Goal: Check status: Check status

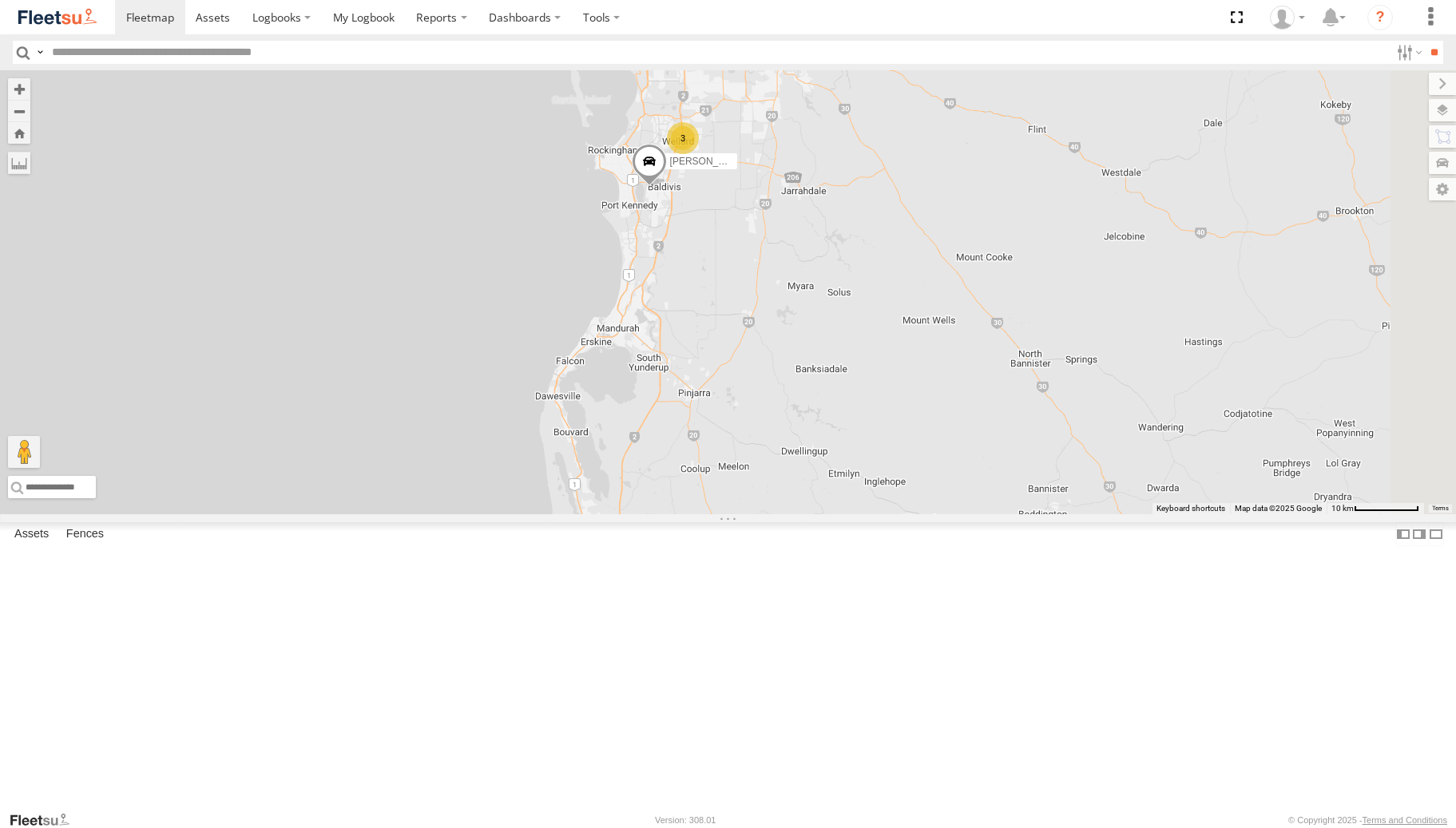
drag, startPoint x: 1047, startPoint y: 597, endPoint x: 990, endPoint y: 589, distance: 57.6
click at [996, 514] on div "Zac Hollyoak -1HSK204 [PERSON_NAME] - 1HSK205 - 0481 998 670 [PERSON_NAME] - 1I…" at bounding box center [728, 291] width 1456 height 444
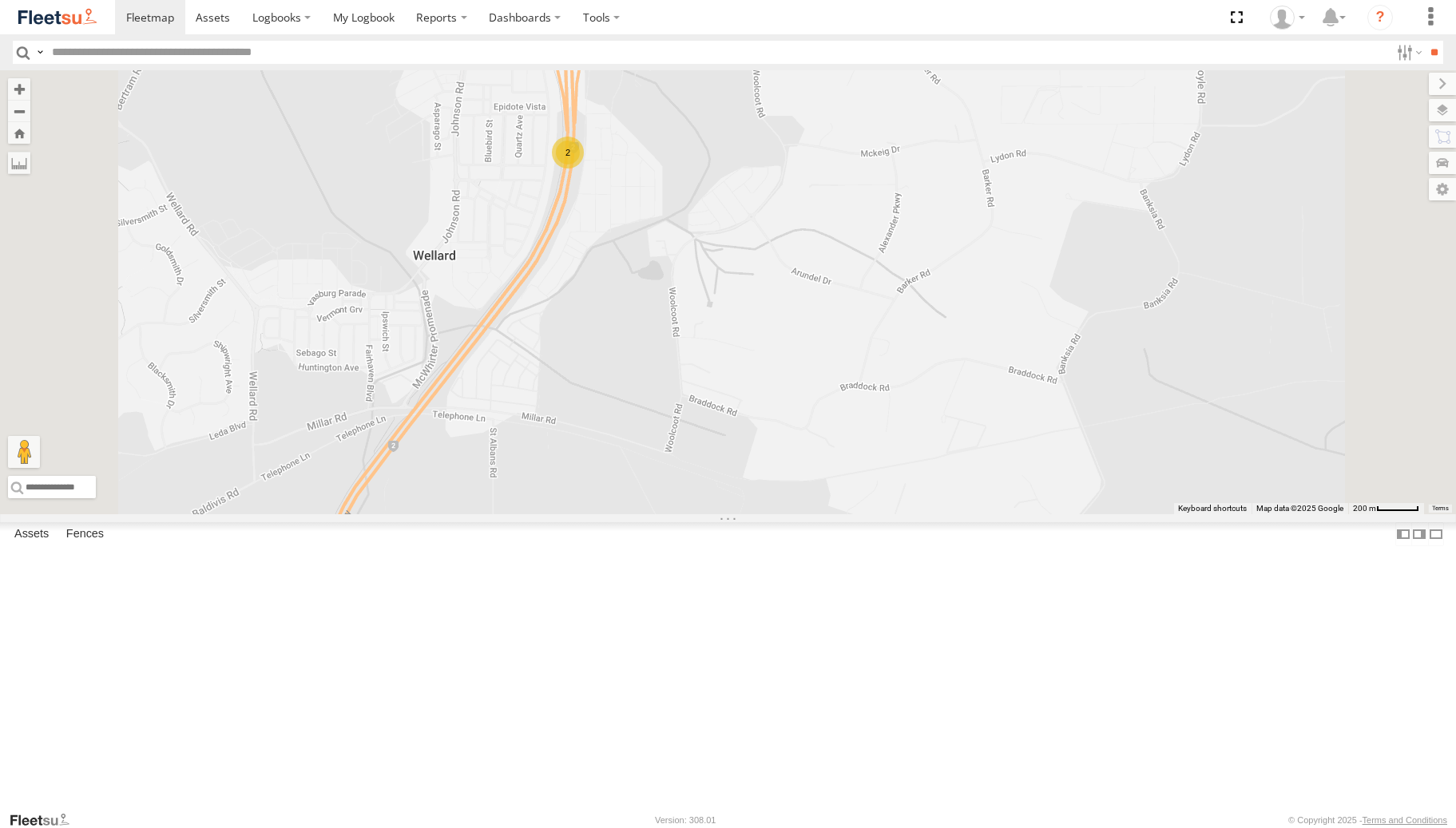
click at [584, 168] on div "2" at bounding box center [568, 152] width 32 height 32
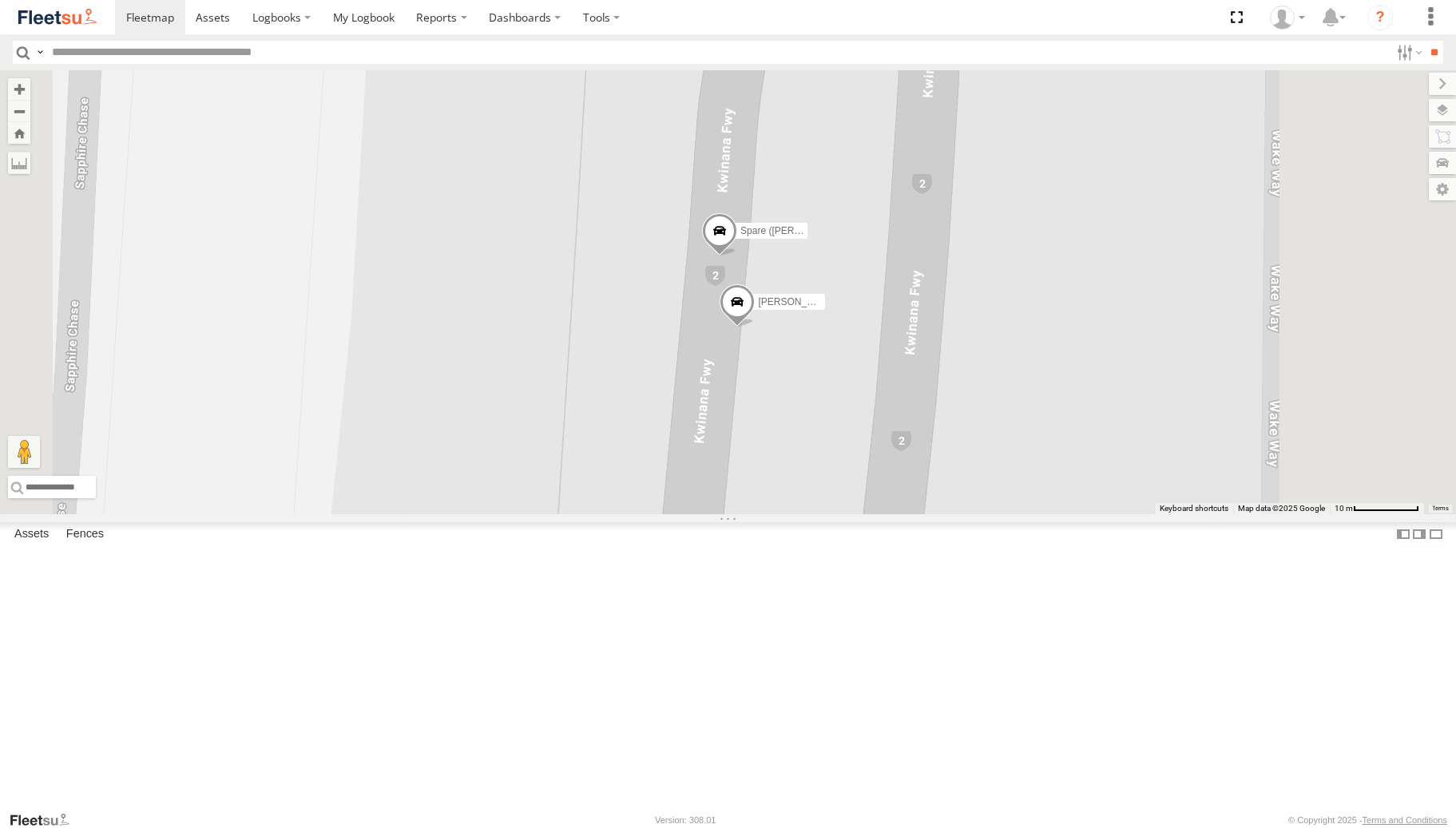
click at [755, 327] on span at bounding box center [737, 306] width 35 height 44
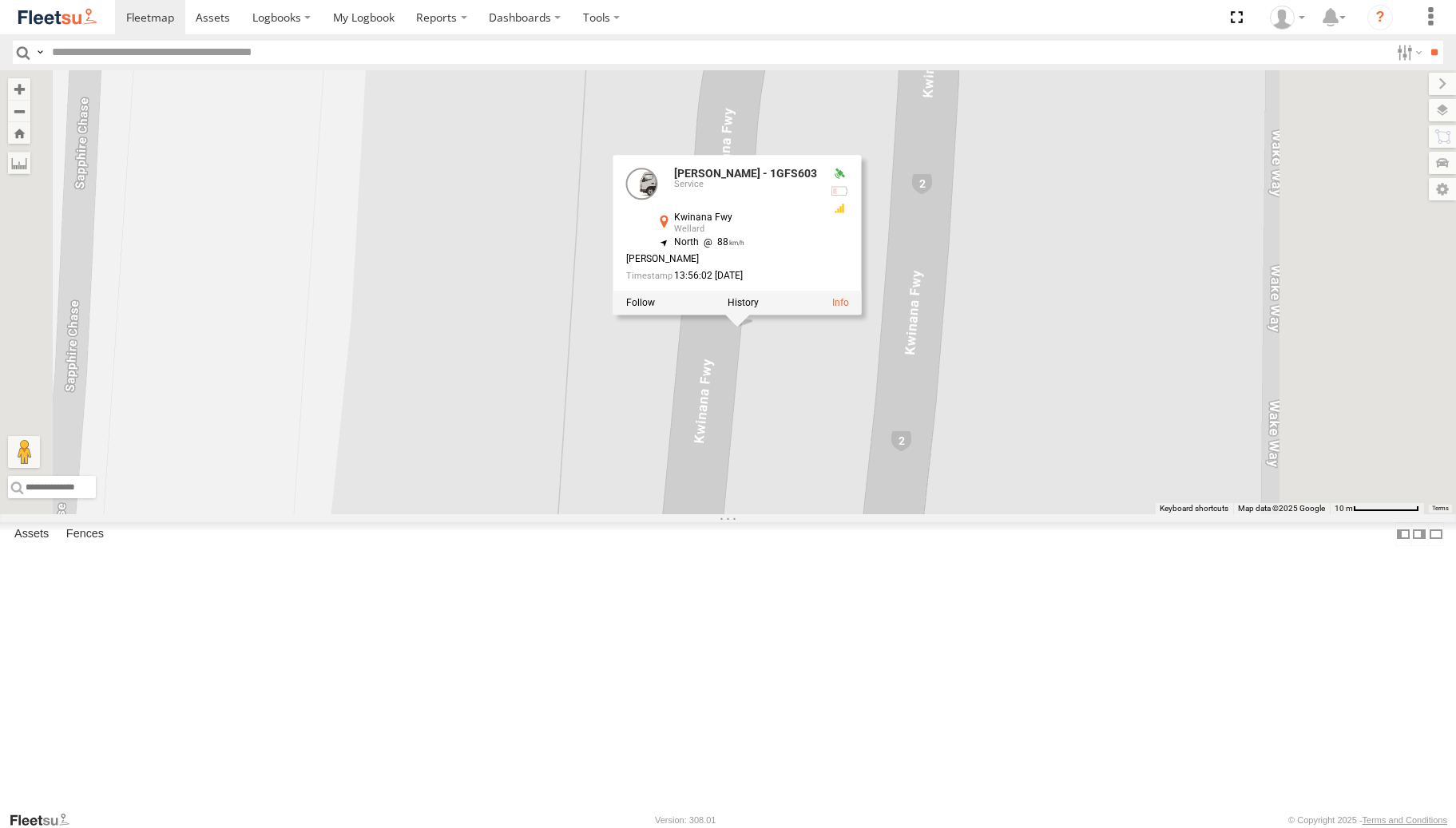
click at [1026, 514] on div "[PERSON_NAME] -1HSK204 [PERSON_NAME] - 1HSK205 - 0481 998 670 [PERSON_NAME] - 1…" at bounding box center [728, 291] width 1456 height 444
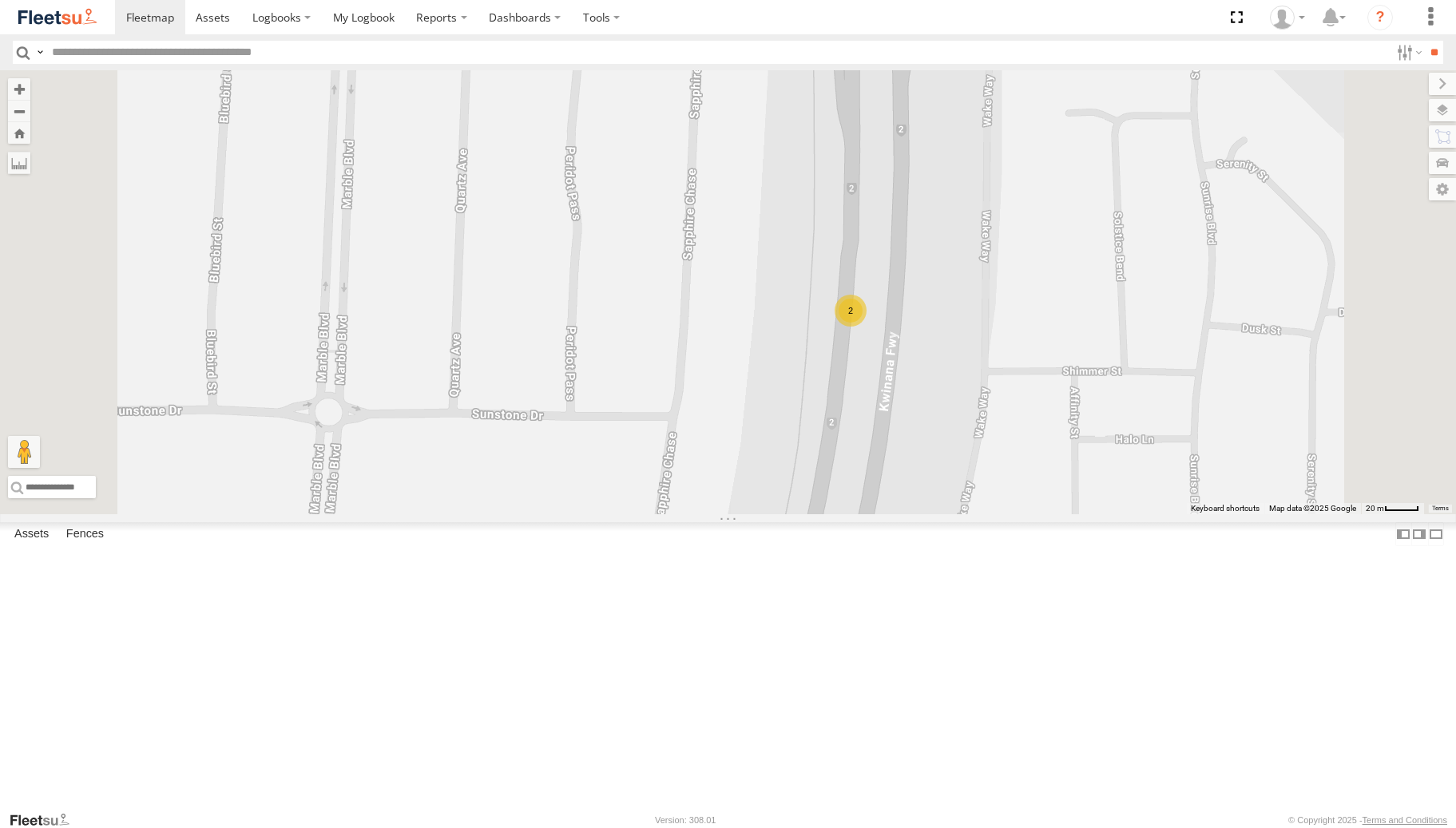
click at [867, 326] on div "2" at bounding box center [851, 310] width 32 height 32
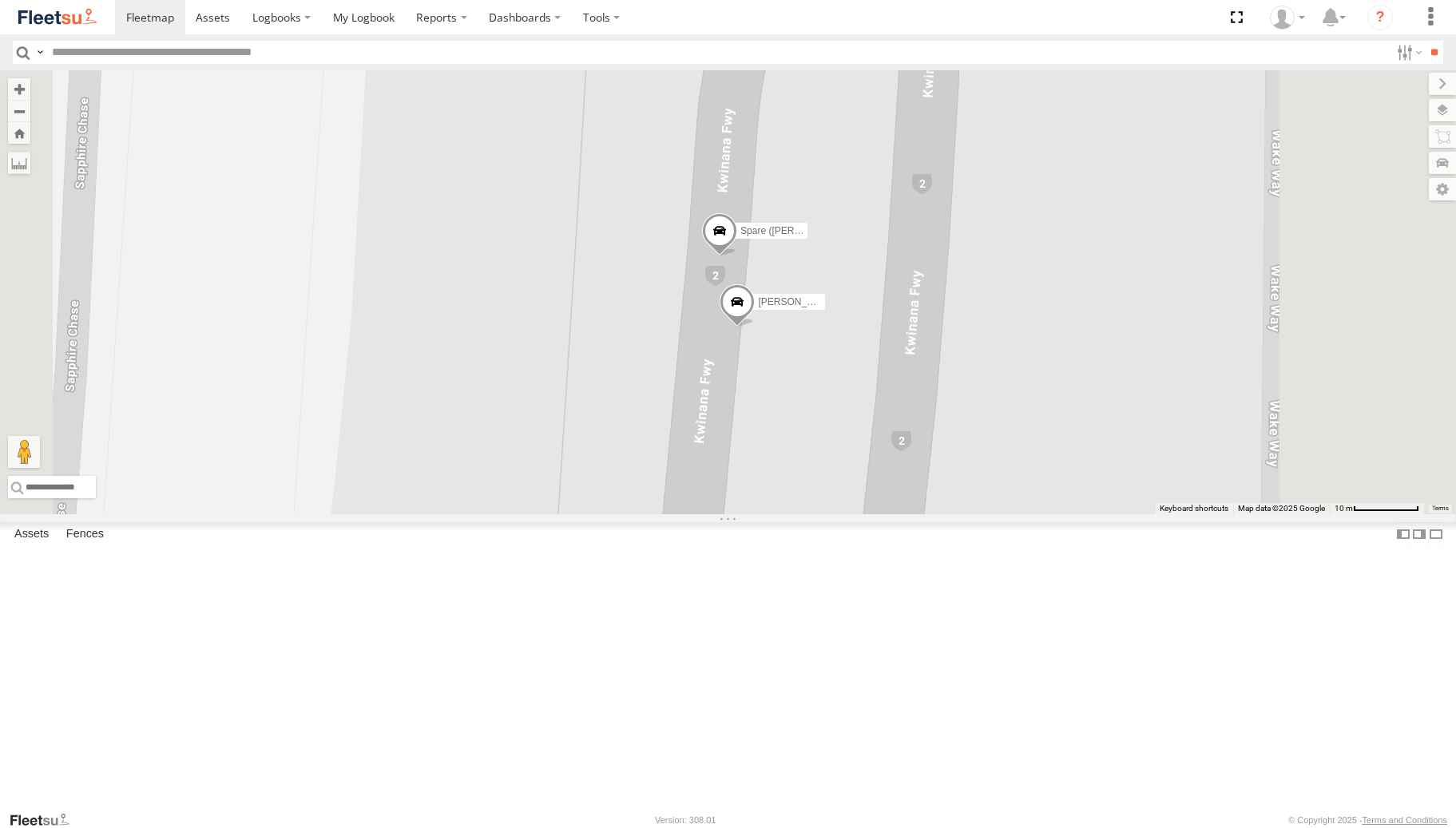
click at [755, 327] on span at bounding box center [737, 306] width 35 height 44
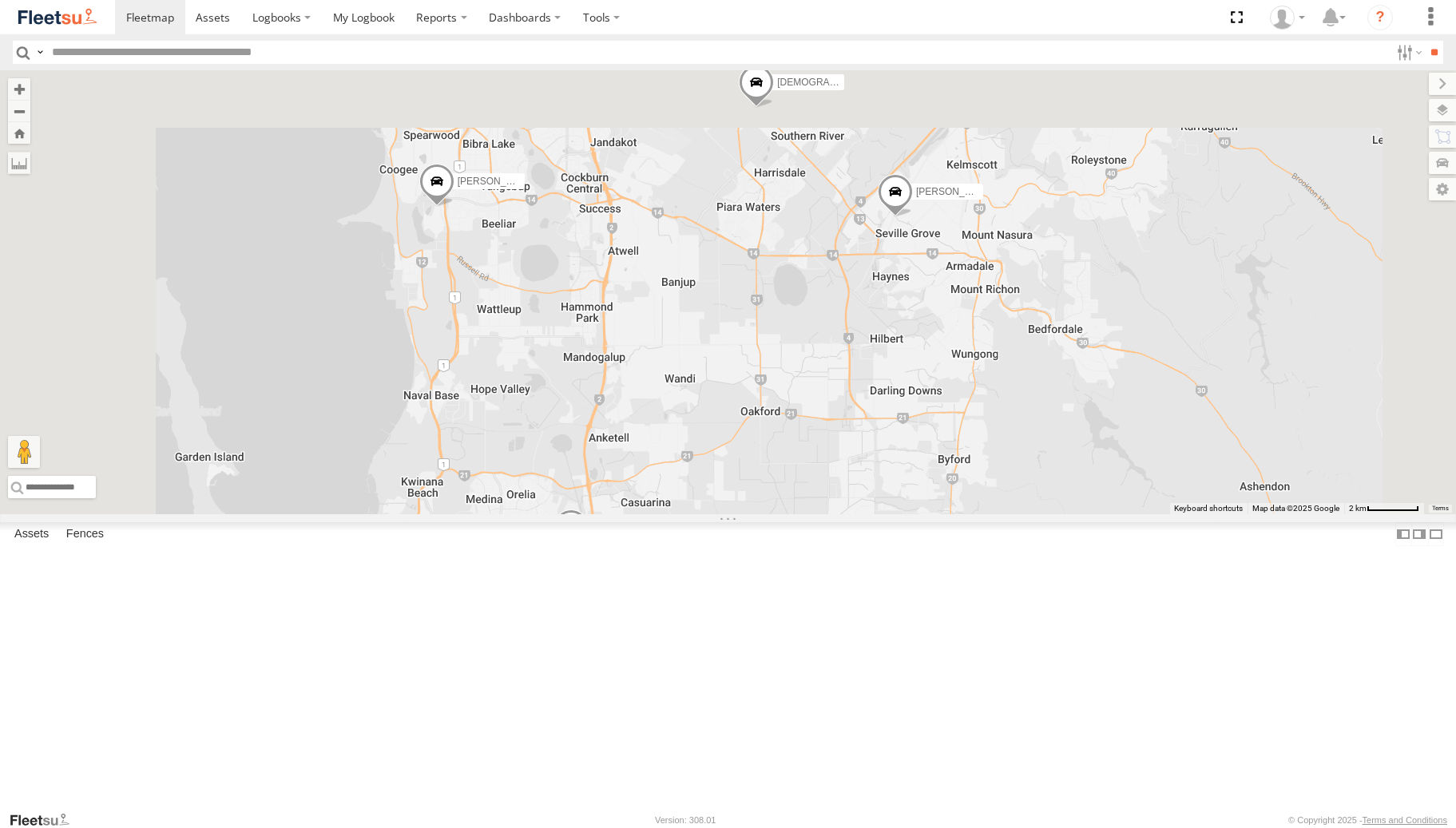
drag, startPoint x: 627, startPoint y: 376, endPoint x: 650, endPoint y: 607, distance: 232.1
click at [650, 514] on div "[PERSON_NAME] -1HSK204 [PERSON_NAME] - 1HSK205 - 0481 998 670 [PERSON_NAME] - 1…" at bounding box center [728, 291] width 1456 height 444
